Goal: Entertainment & Leisure: Browse casually

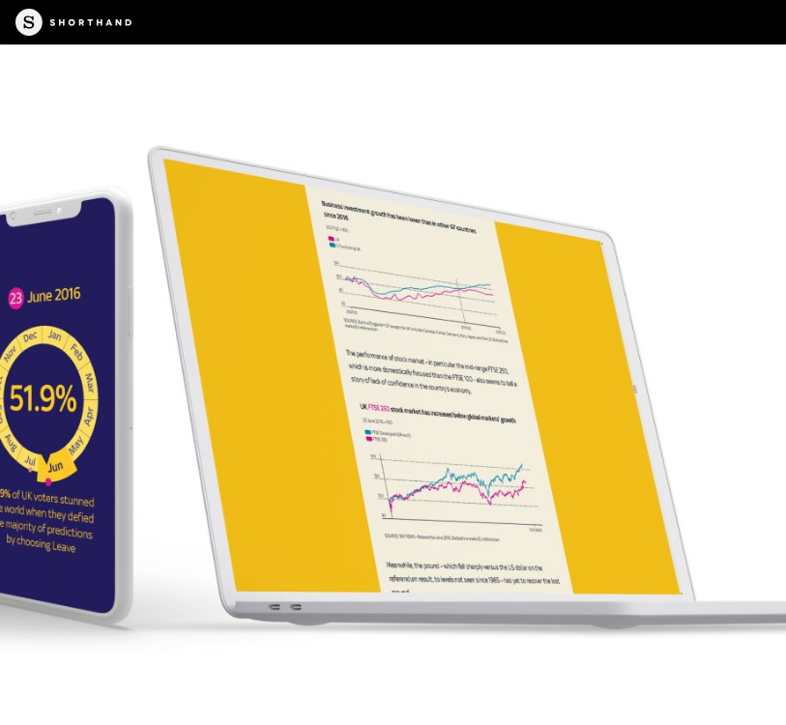
scroll to position [7003, 0]
click at [37, 305] on img at bounding box center [393, 362] width 786 height 725
click at [82, 313] on img at bounding box center [393, 362] width 786 height 725
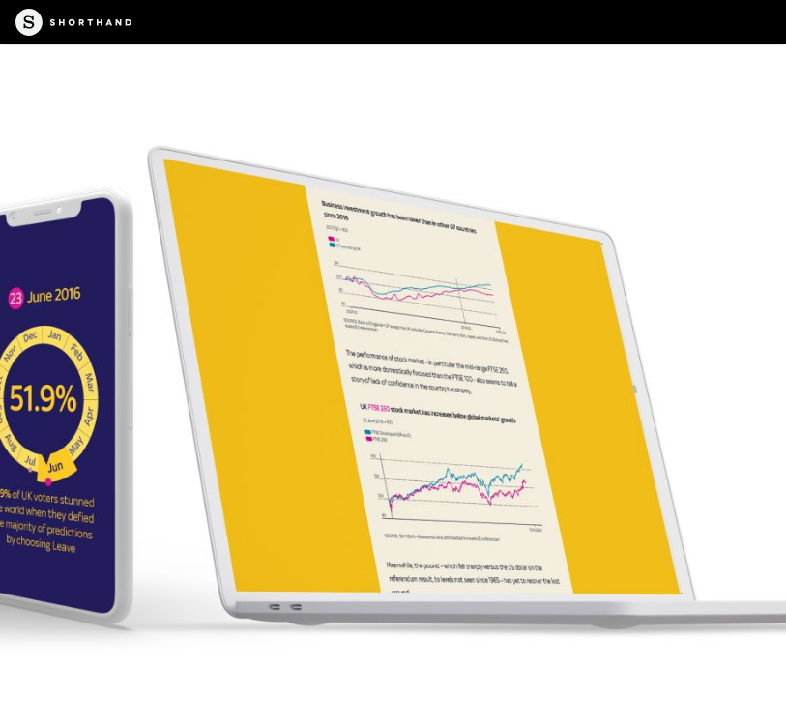
click at [434, 347] on img at bounding box center [393, 362] width 786 height 725
click at [447, 370] on img at bounding box center [393, 362] width 786 height 725
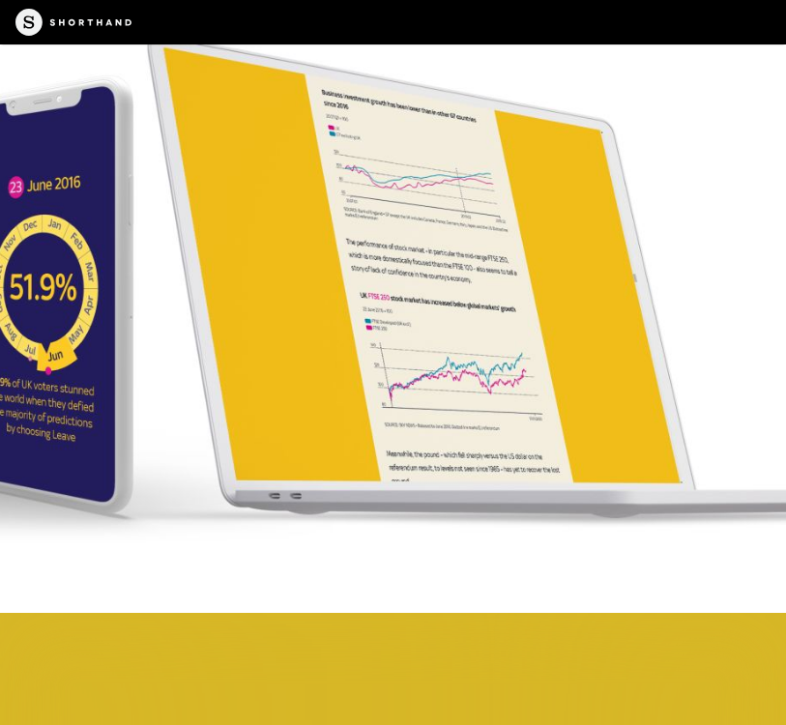
scroll to position [7118, 0]
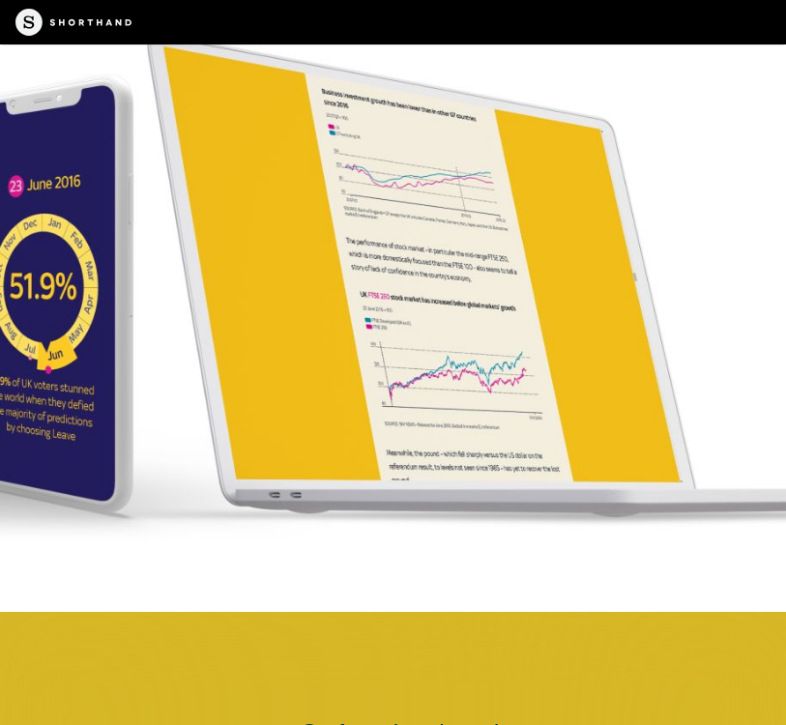
click at [408, 165] on img at bounding box center [393, 250] width 786 height 725
click at [408, 199] on img at bounding box center [393, 250] width 786 height 725
drag, startPoint x: 408, startPoint y: 199, endPoint x: 408, endPoint y: 233, distance: 33.8
click at [408, 202] on img at bounding box center [393, 250] width 786 height 725
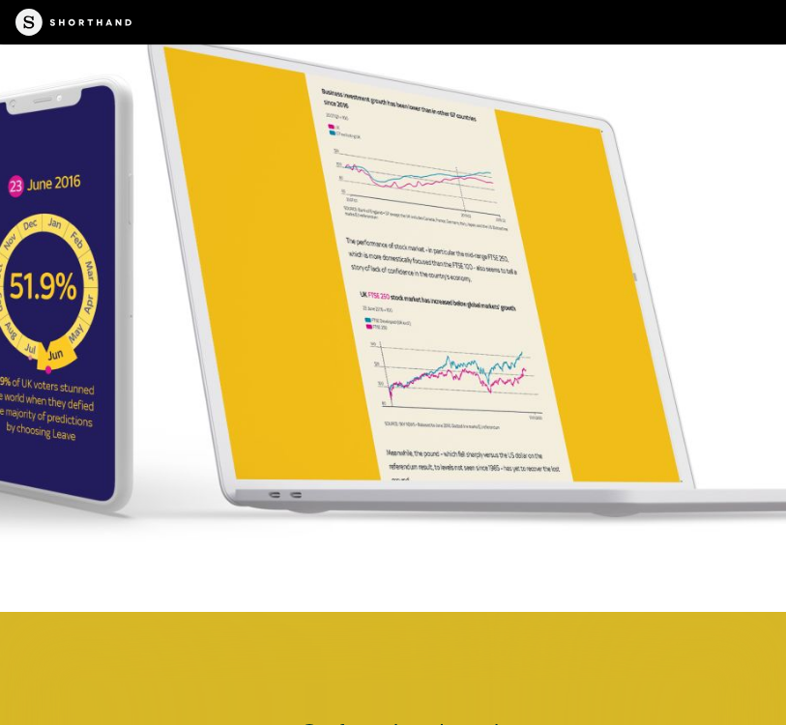
click at [408, 233] on img at bounding box center [393, 250] width 786 height 725
drag, startPoint x: 408, startPoint y: 233, endPoint x: 408, endPoint y: 246, distance: 12.6
click at [408, 235] on img at bounding box center [393, 250] width 786 height 725
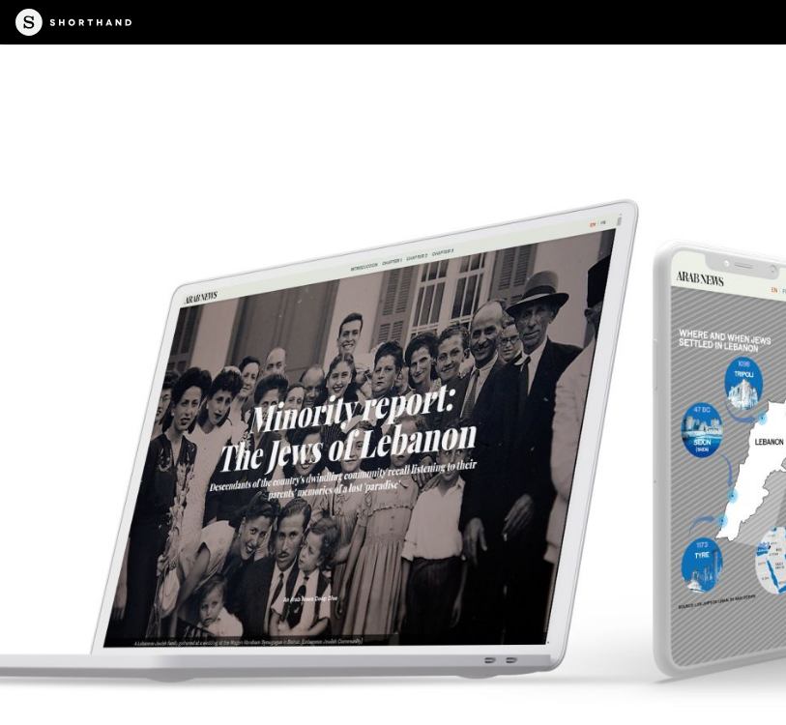
scroll to position [10360, 0]
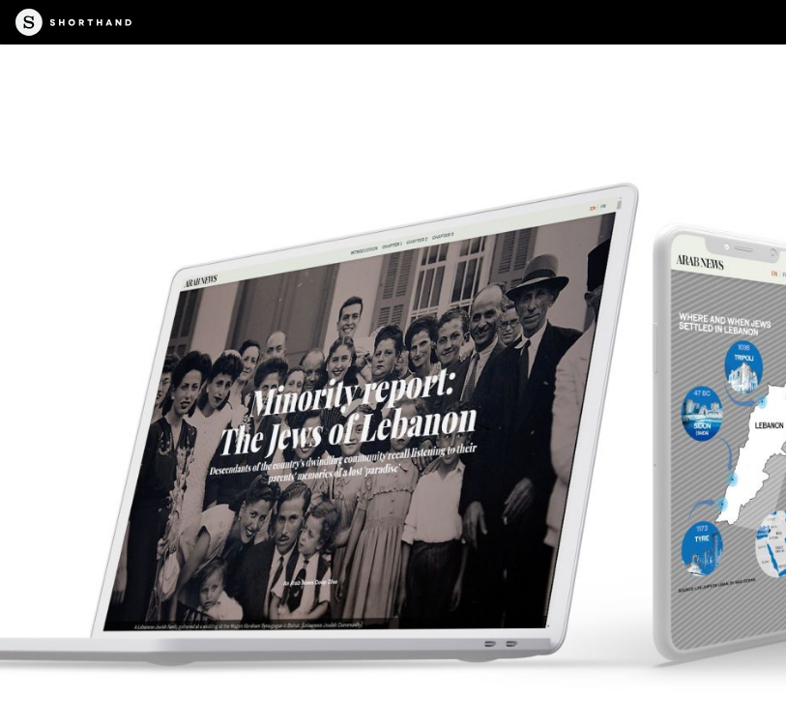
click at [765, 423] on img at bounding box center [393, 399] width 786 height 725
click at [744, 439] on img at bounding box center [393, 399] width 786 height 725
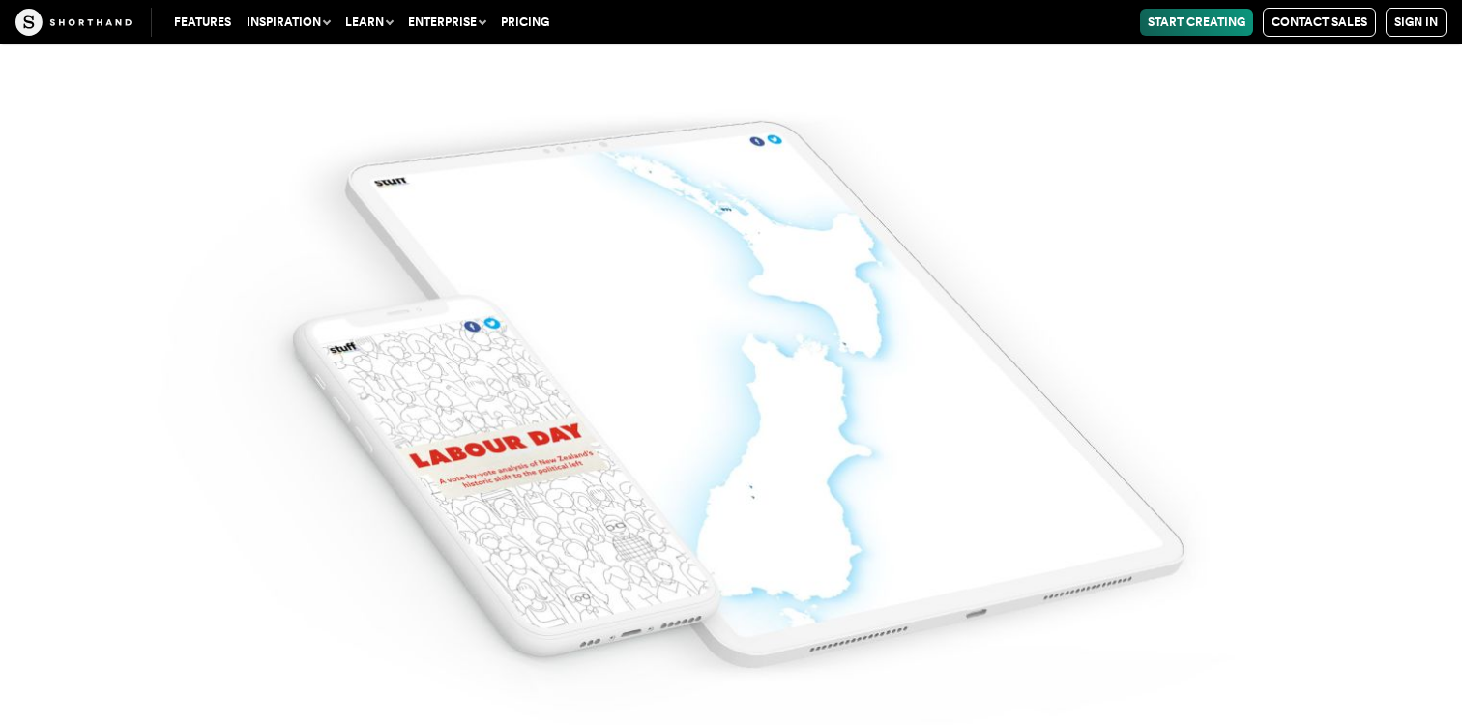
scroll to position [14558, 0]
click at [785, 338] on img at bounding box center [731, 362] width 1462 height 725
click at [732, 192] on img at bounding box center [731, 362] width 1462 height 725
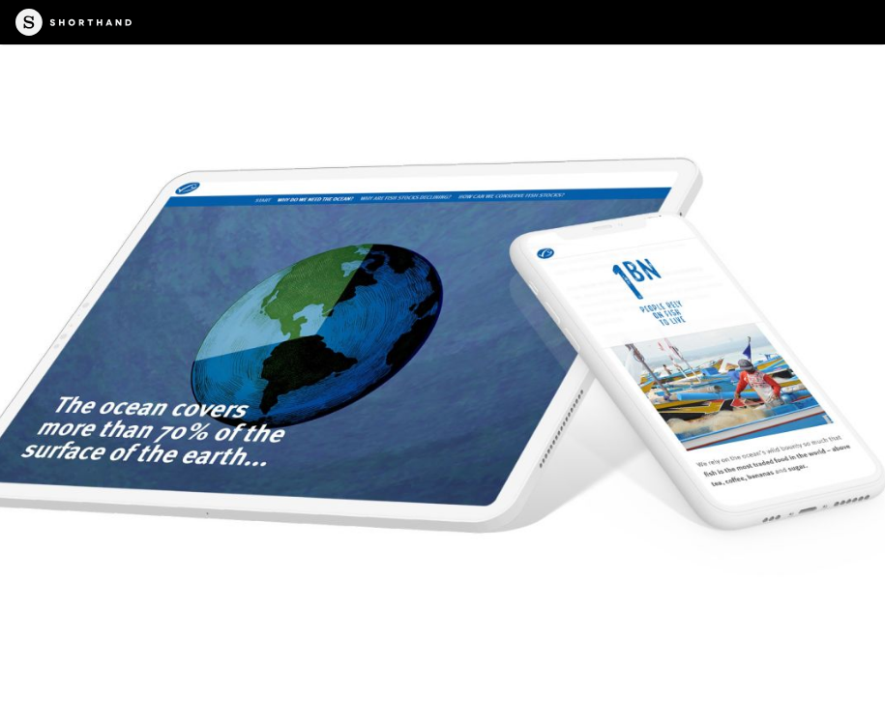
scroll to position [19967, 0]
